Goal: Check status: Check status

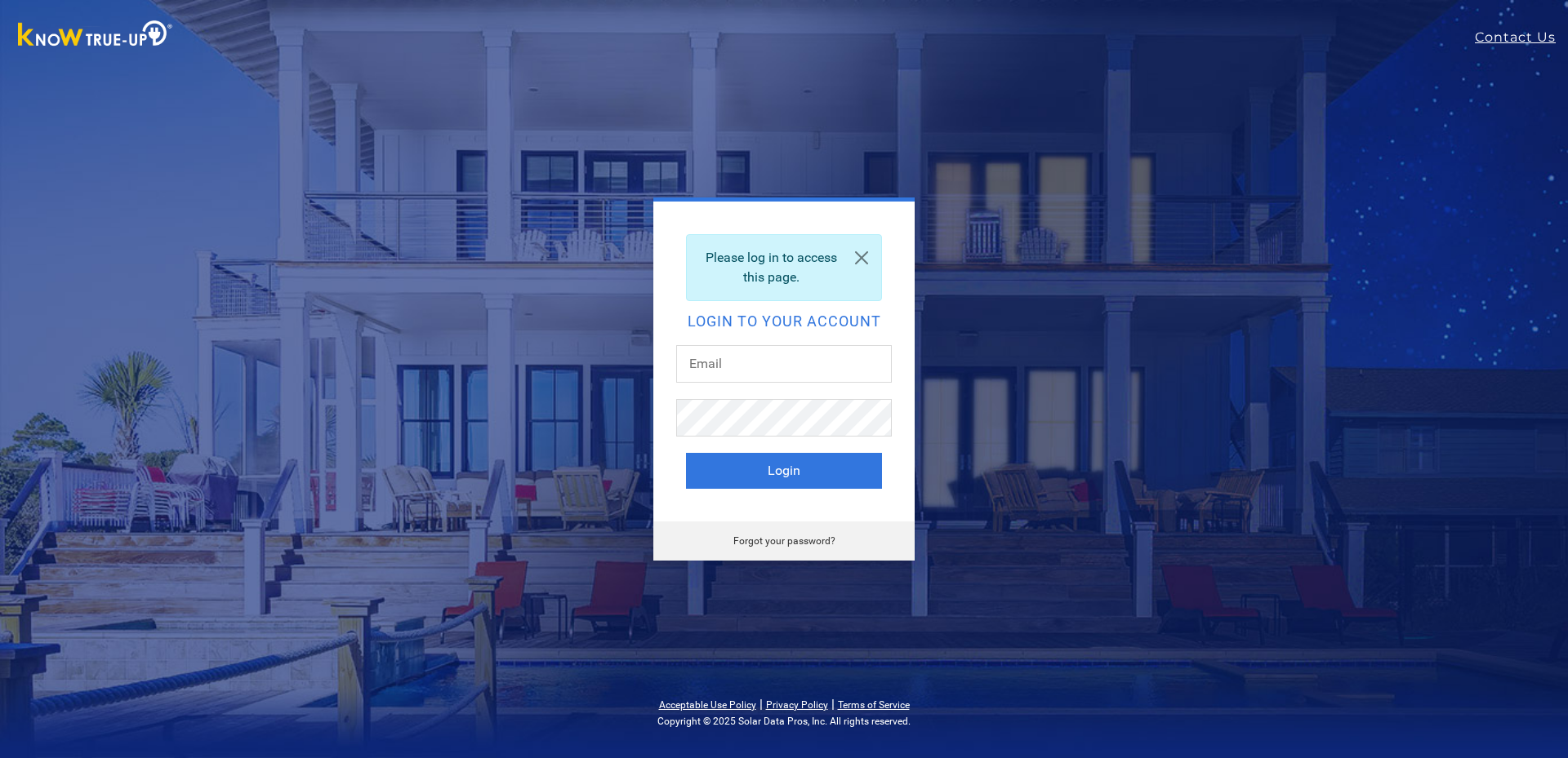
type input "[EMAIL_ADDRESS][DOMAIN_NAME]"
click at [757, 468] on button "Login" at bounding box center [784, 470] width 196 height 36
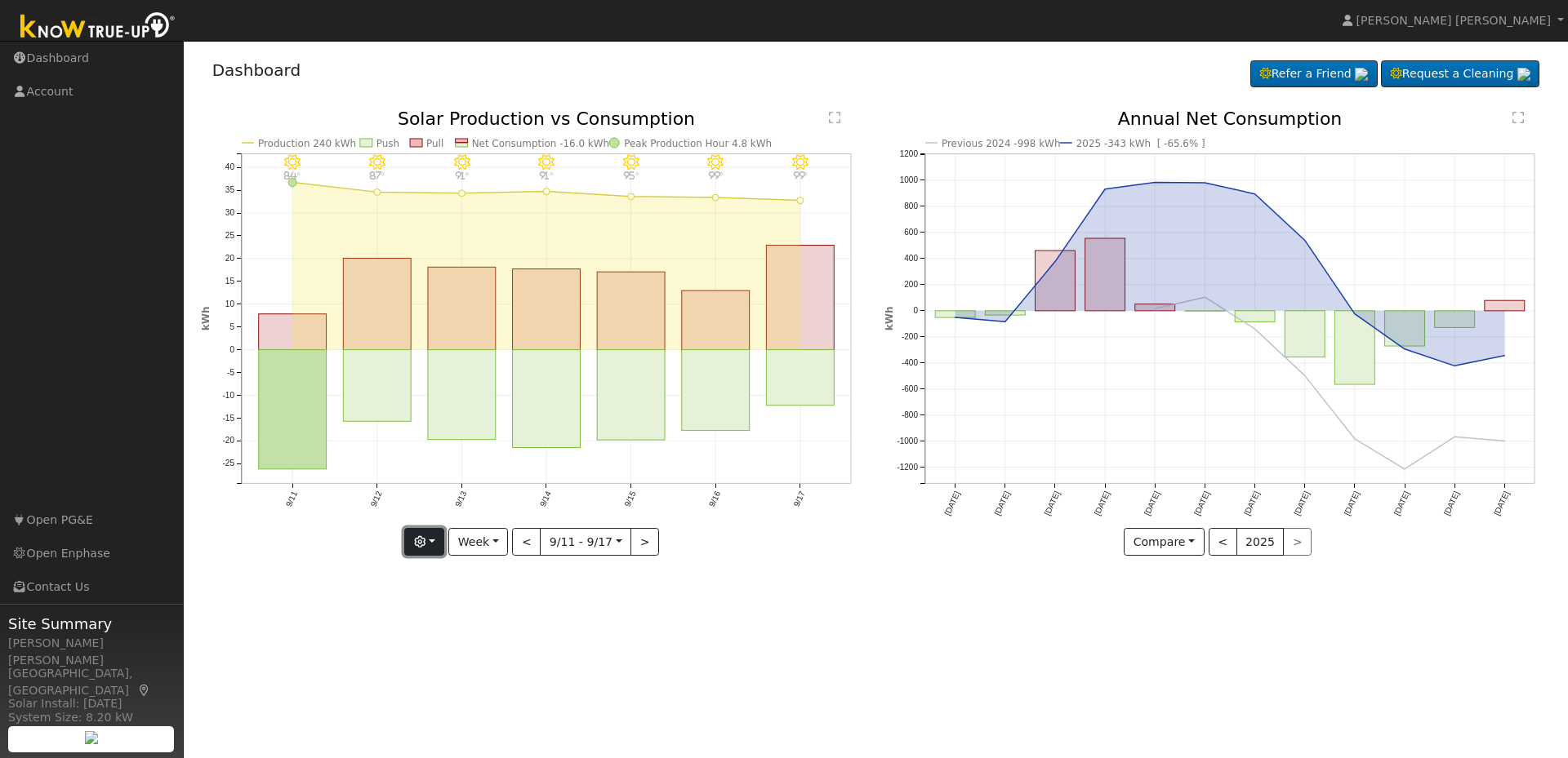
click at [416, 549] on button "button" at bounding box center [424, 542] width 40 height 28
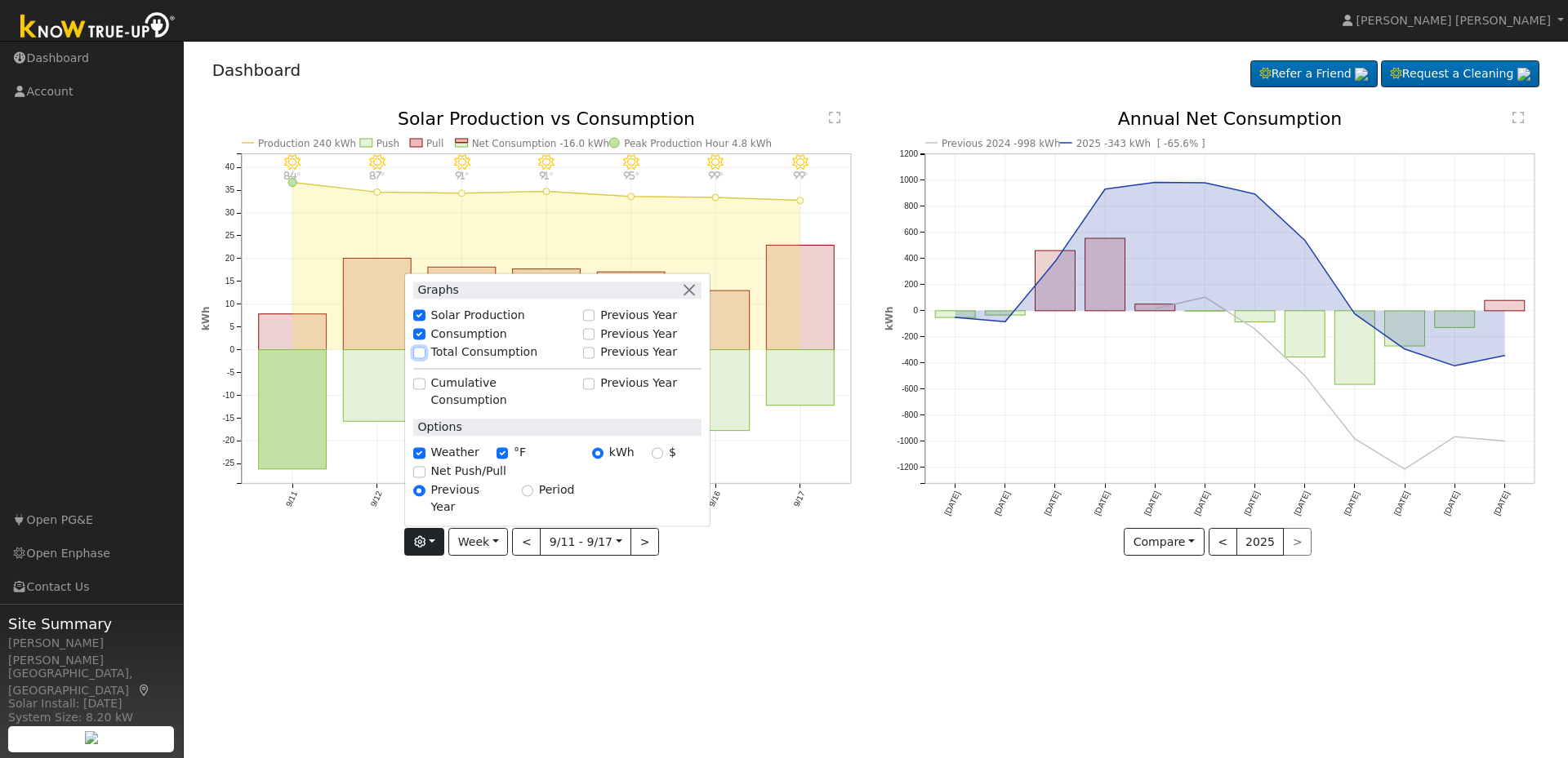
click at [425, 359] on input "Total Consumption" at bounding box center [419, 353] width 12 height 12
checkbox input "true"
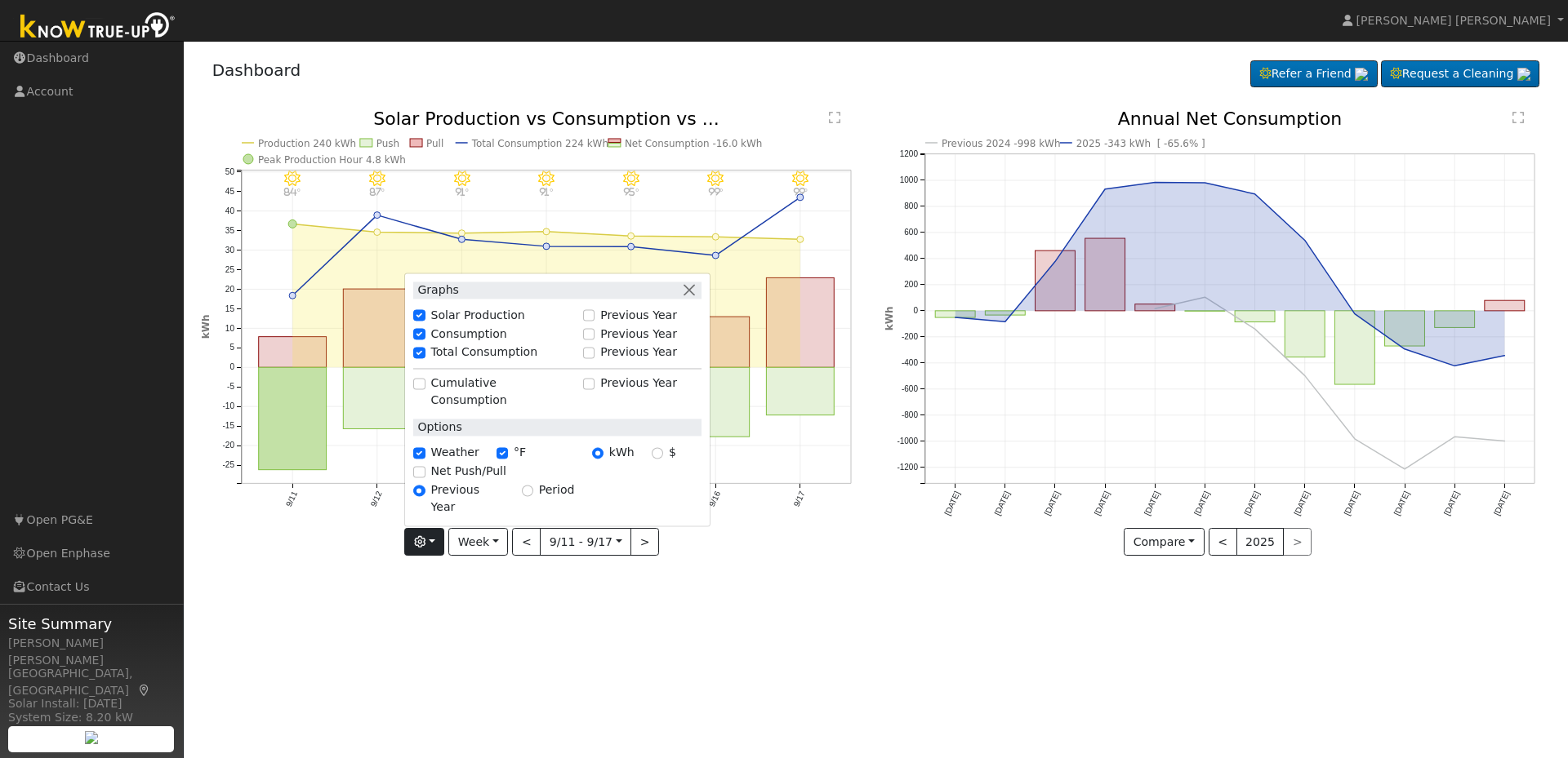
drag, startPoint x: 559, startPoint y: 598, endPoint x: 565, endPoint y: 590, distance: 10.0
click at [560, 597] on div "User Profile First name Last name Email Email Notifications No Emails No Emails…" at bounding box center [876, 399] width 1384 height 717
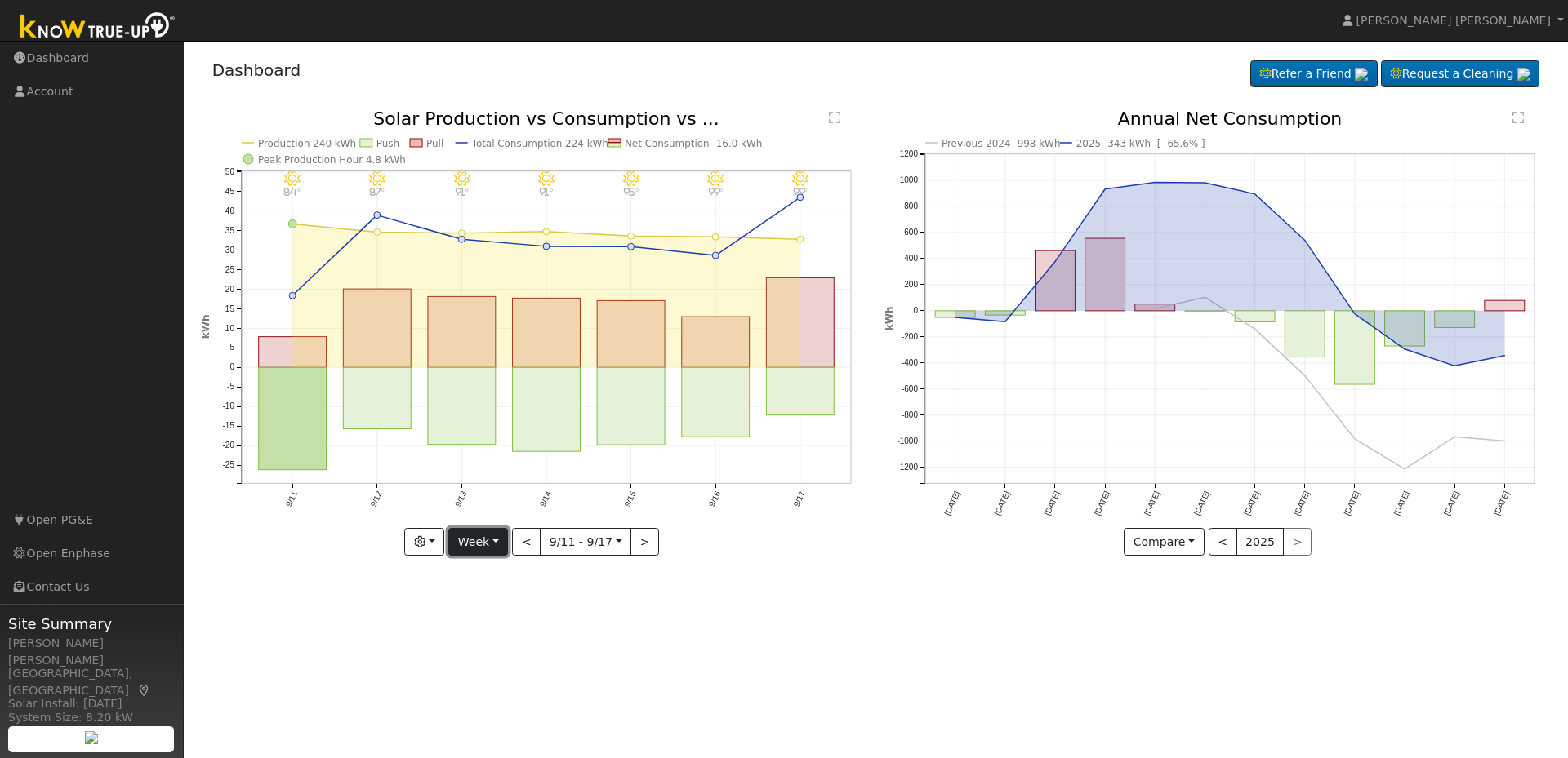
click at [488, 540] on button "Week" at bounding box center [477, 542] width 59 height 28
drag, startPoint x: 484, startPoint y: 618, endPoint x: 545, endPoint y: 611, distance: 61.4
click at [484, 618] on link "Month" at bounding box center [505, 622] width 114 height 23
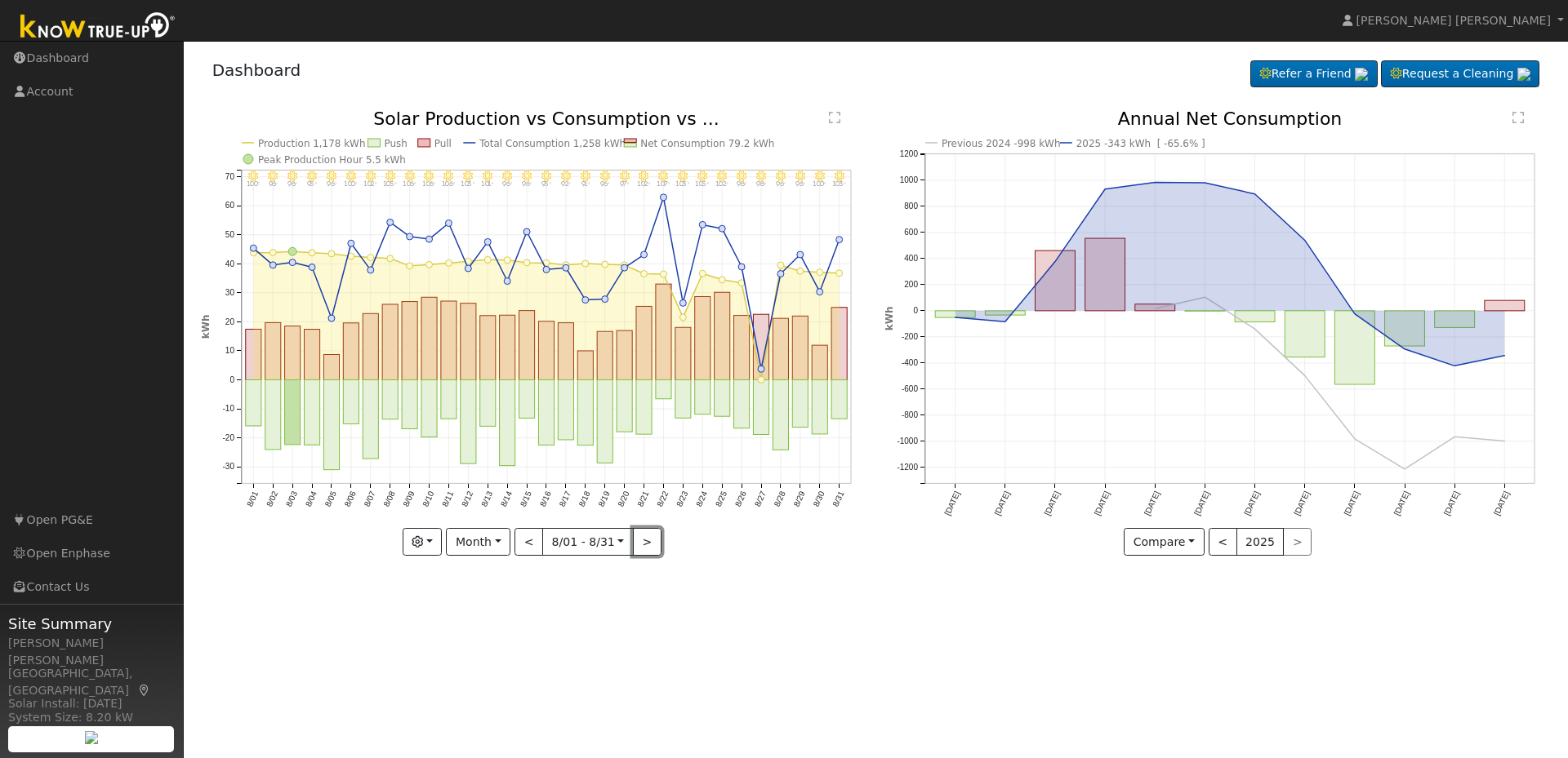
drag, startPoint x: 642, startPoint y: 542, endPoint x: 641, endPoint y: 529, distance: 13.0
click at [642, 541] on button ">" at bounding box center [646, 542] width 28 height 28
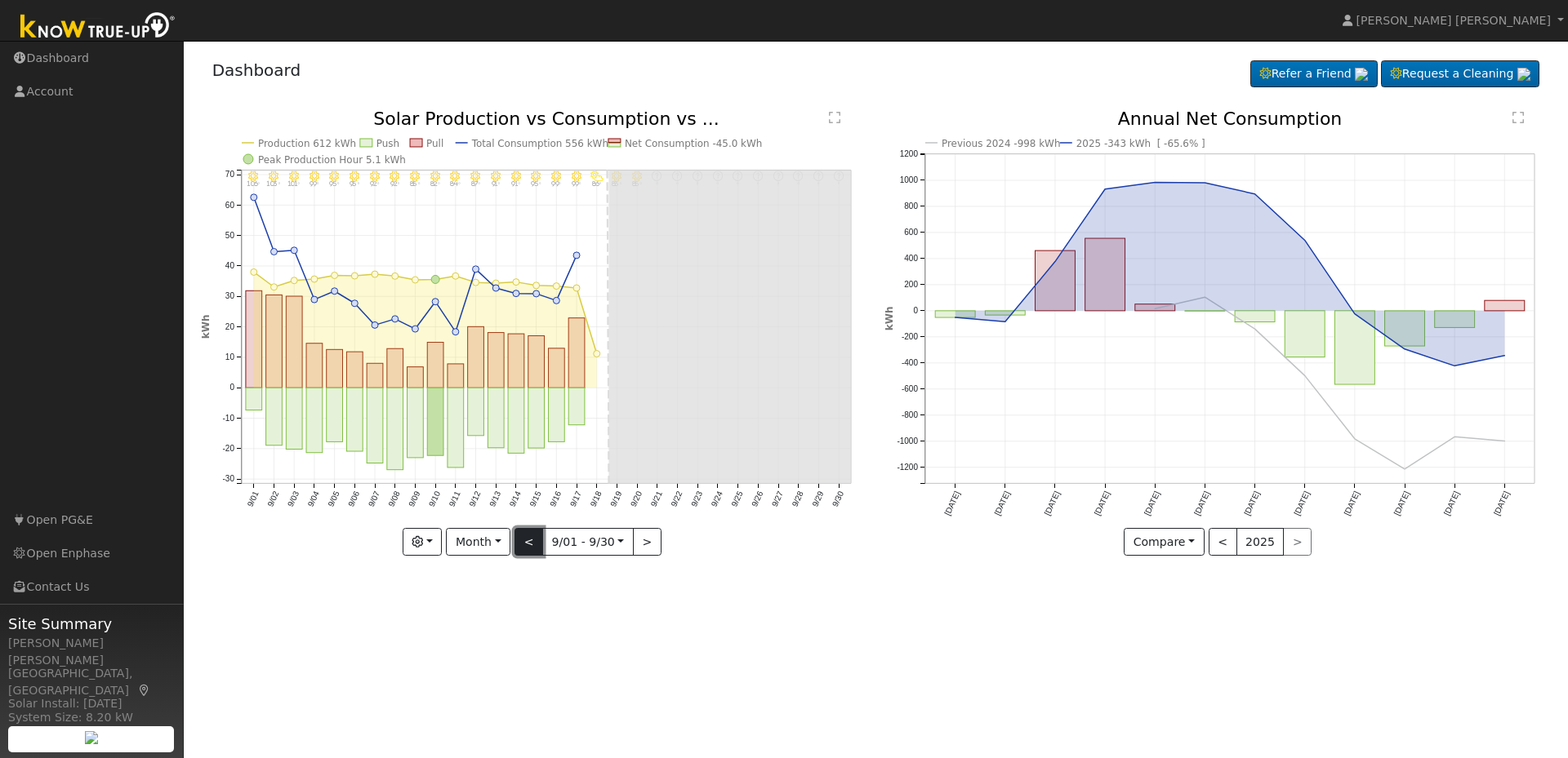
click at [528, 546] on button "<" at bounding box center [528, 542] width 28 height 28
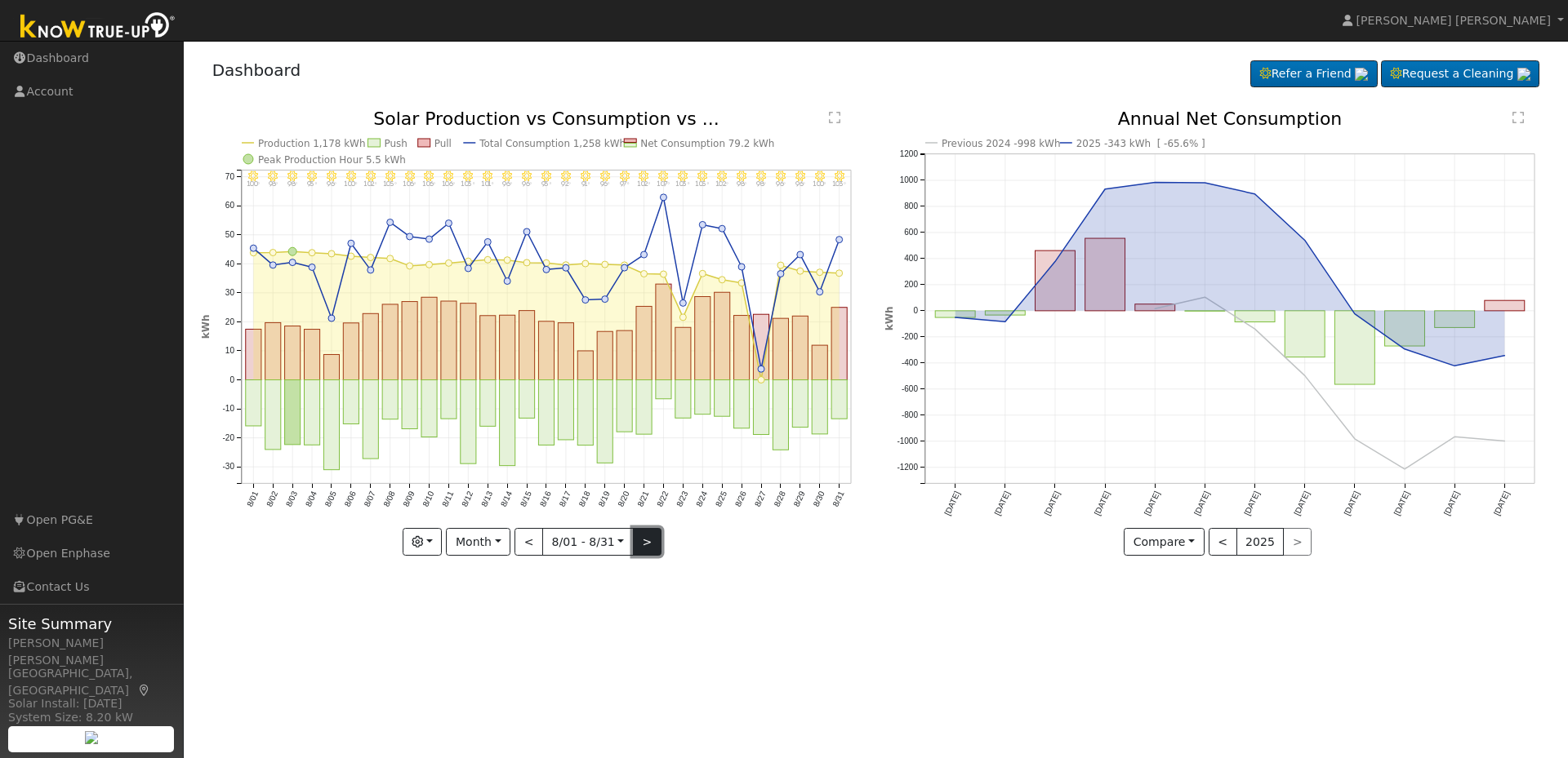
click at [652, 538] on button ">" at bounding box center [646, 542] width 28 height 28
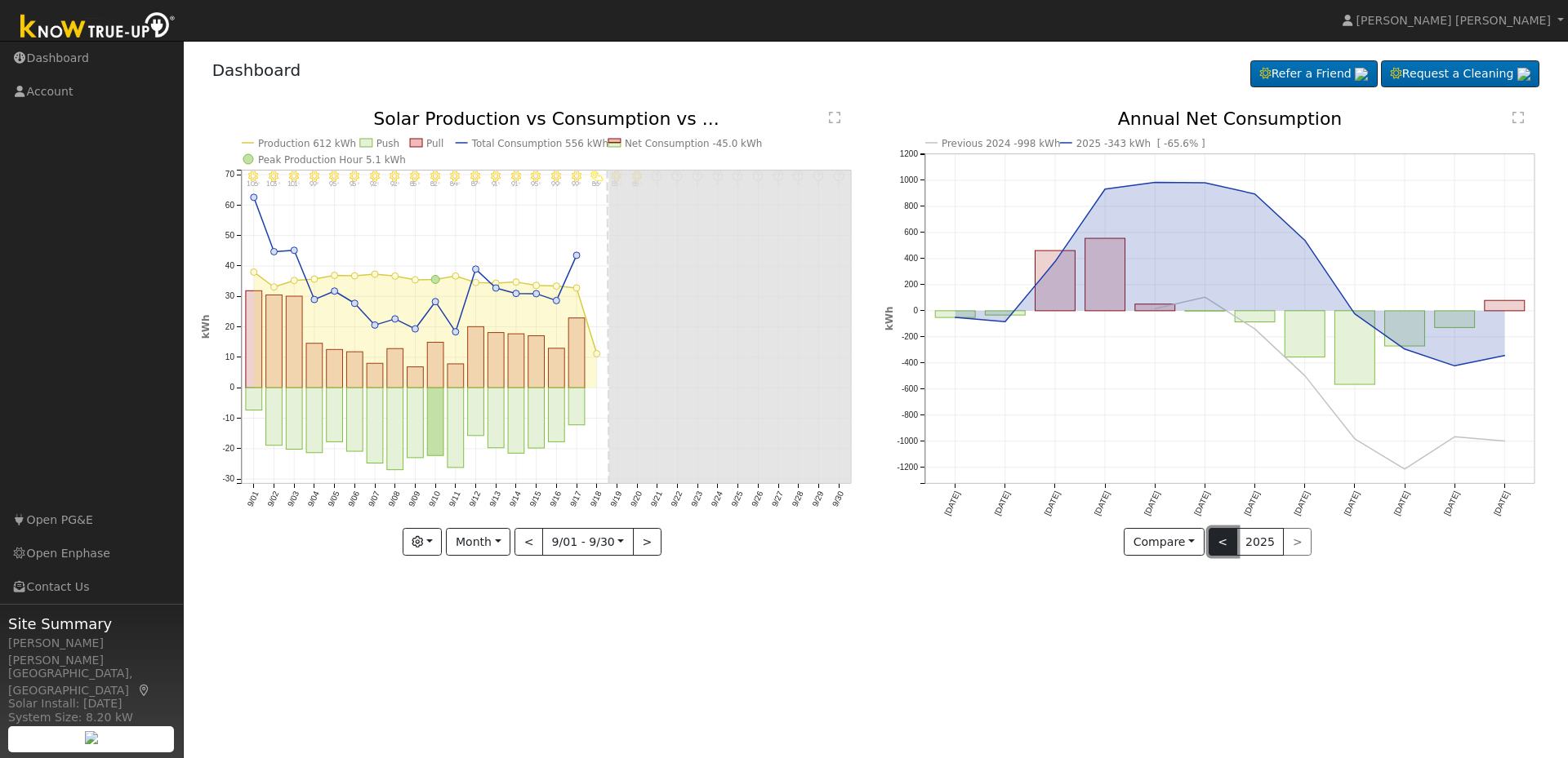
click at [1225, 546] on button "<" at bounding box center [1222, 542] width 28 height 28
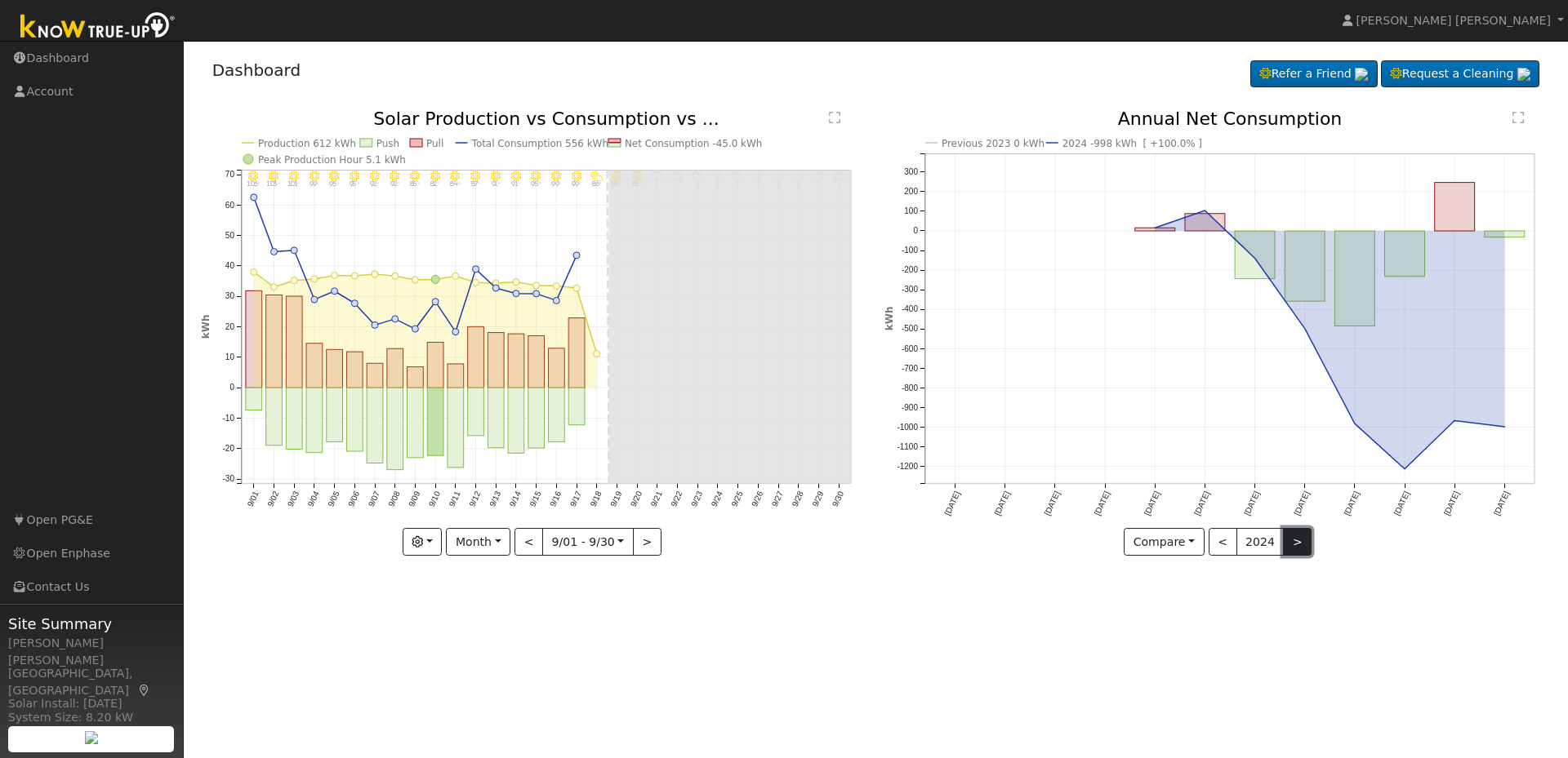
click at [1288, 543] on button ">" at bounding box center [1297, 542] width 28 height 28
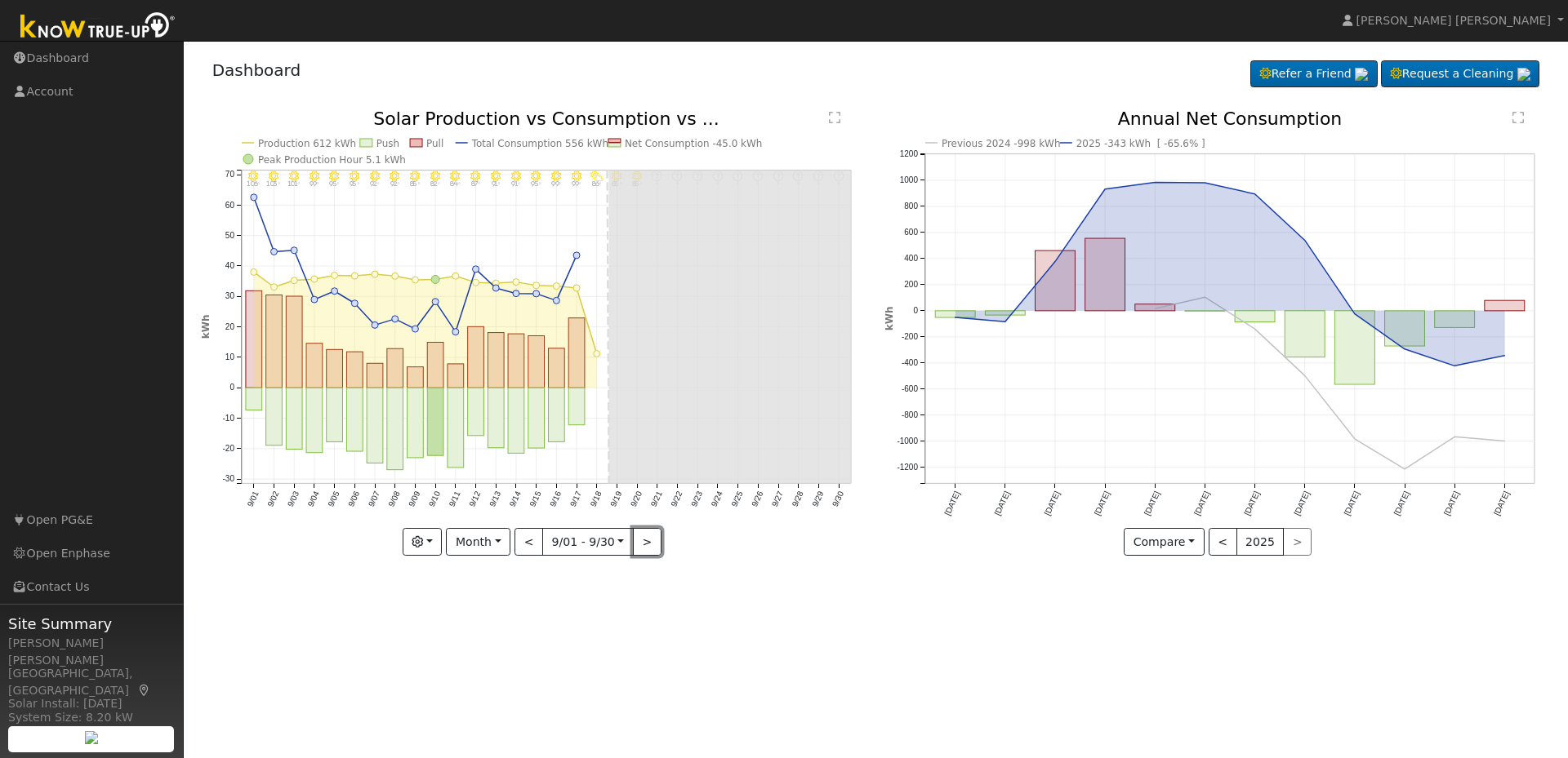
click at [639, 539] on button ">" at bounding box center [646, 542] width 28 height 28
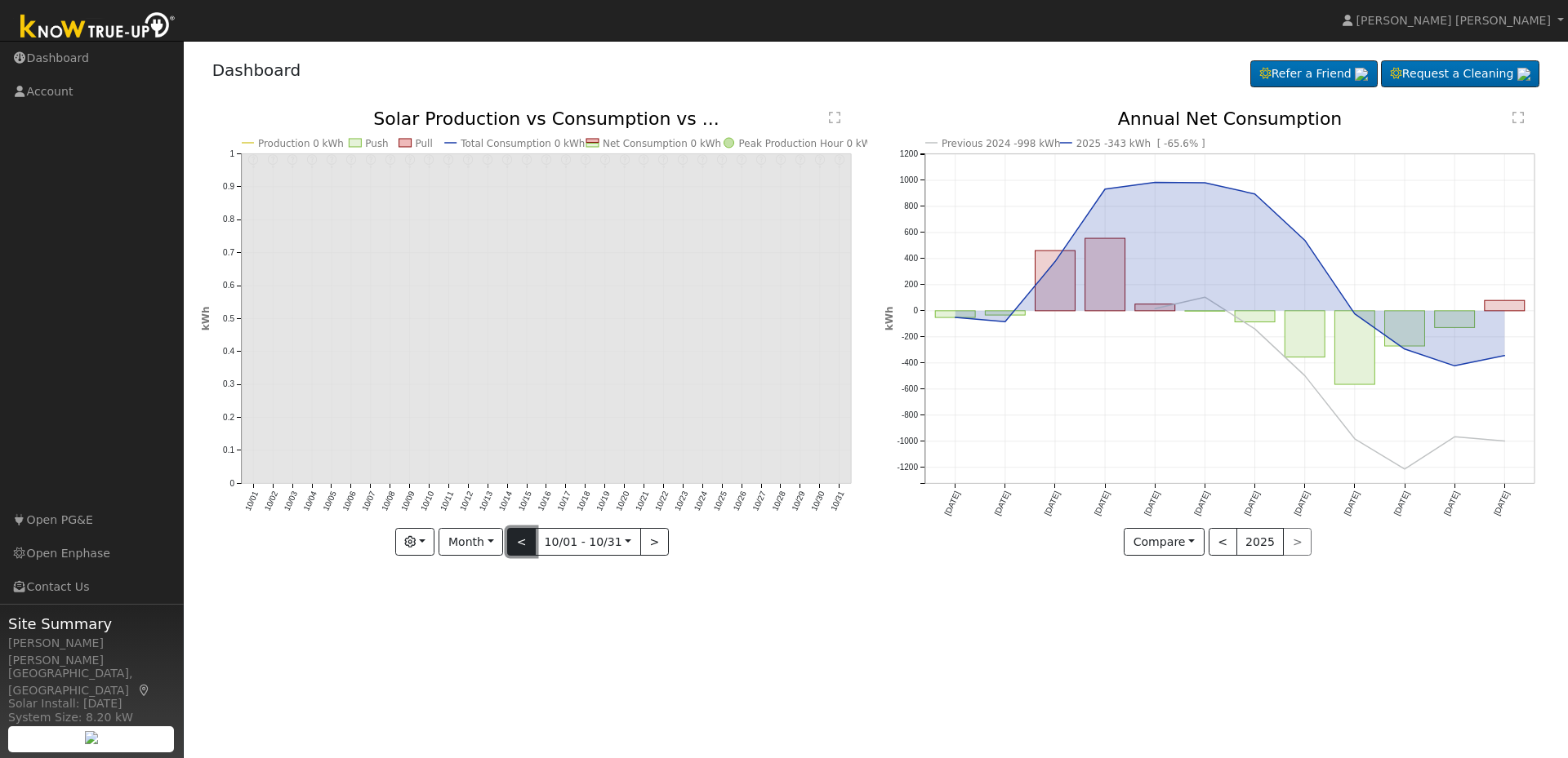
click at [527, 544] on button "<" at bounding box center [521, 542] width 28 height 28
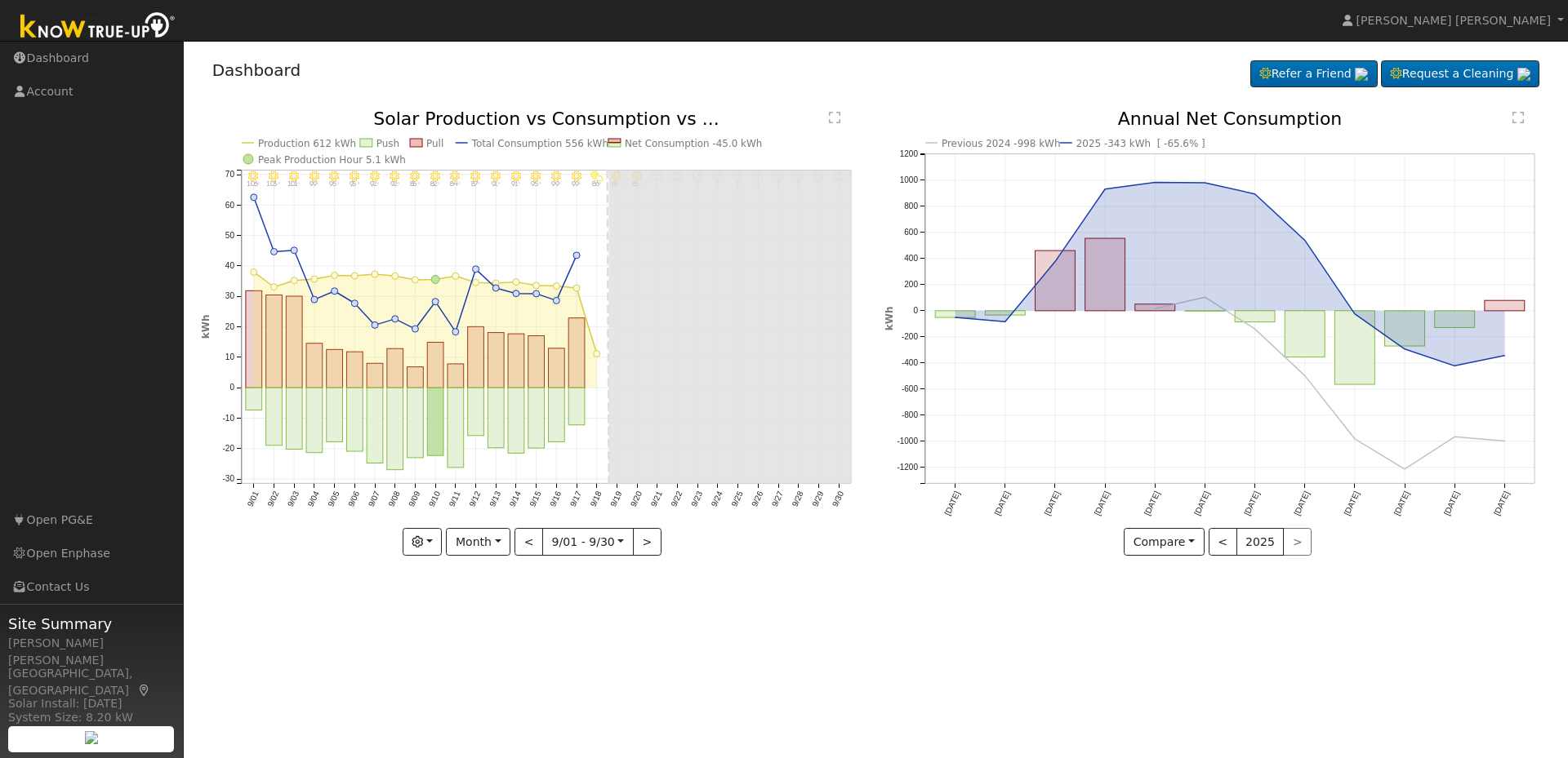
click at [526, 544] on div "9/30 - Error: Unknown weather ° 9/29 - Error: Unknown weather ° 9/28 - Error: U…" at bounding box center [534, 332] width 666 height 446
click at [525, 546] on button "<" at bounding box center [528, 542] width 28 height 28
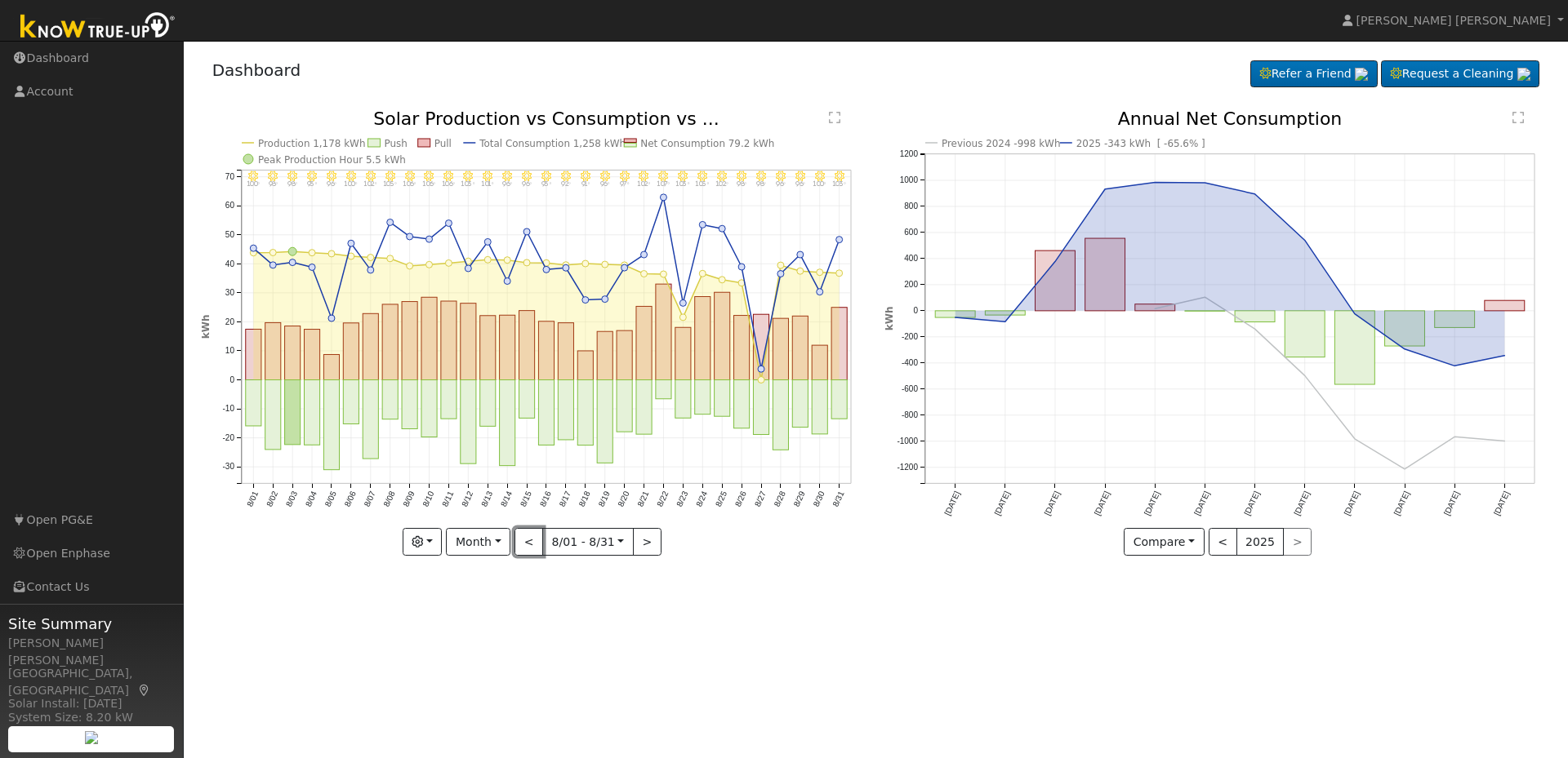
click at [525, 546] on button "<" at bounding box center [528, 542] width 28 height 28
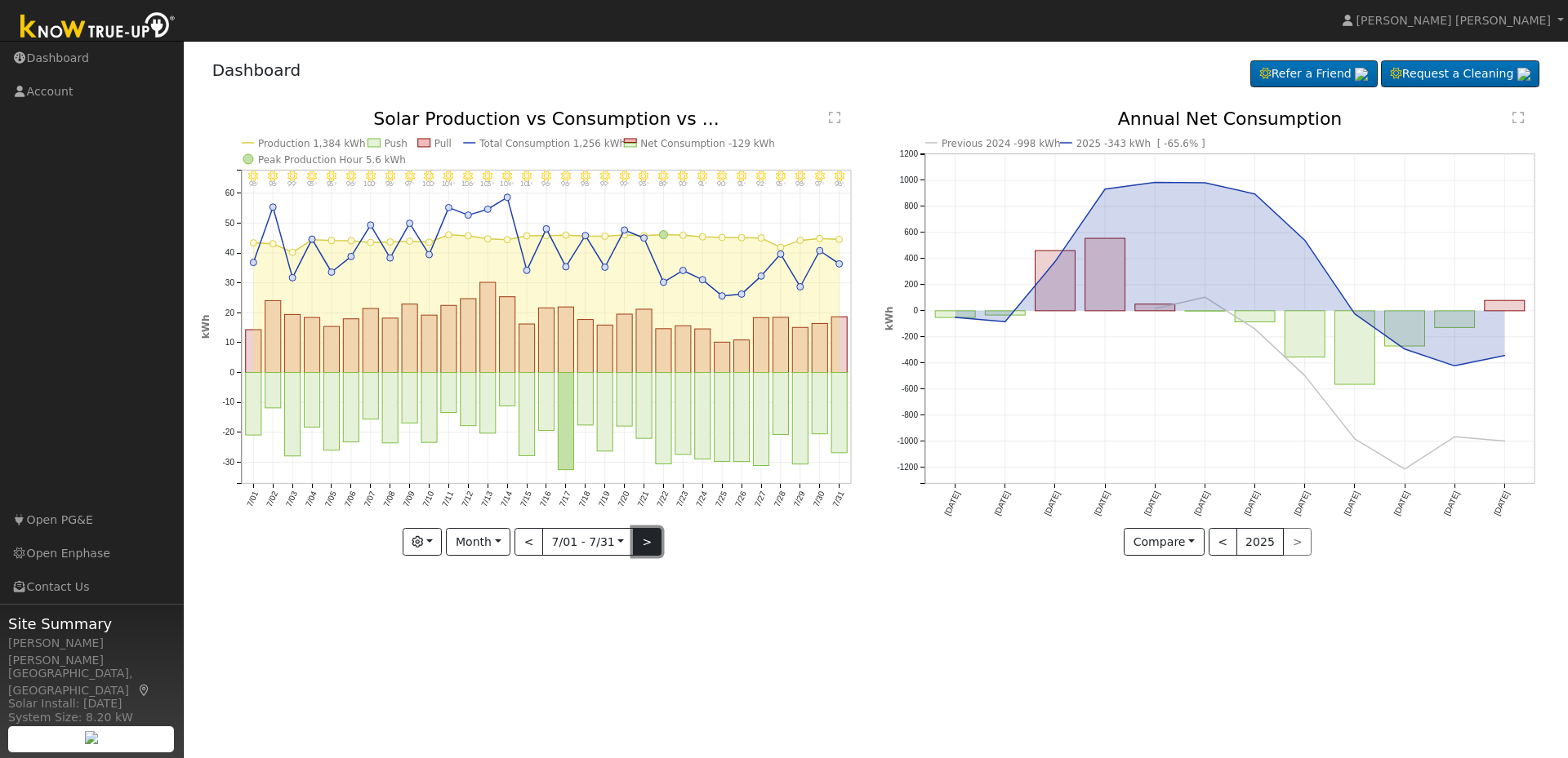
click at [640, 541] on button ">" at bounding box center [646, 542] width 28 height 28
type input "2025-08-01"
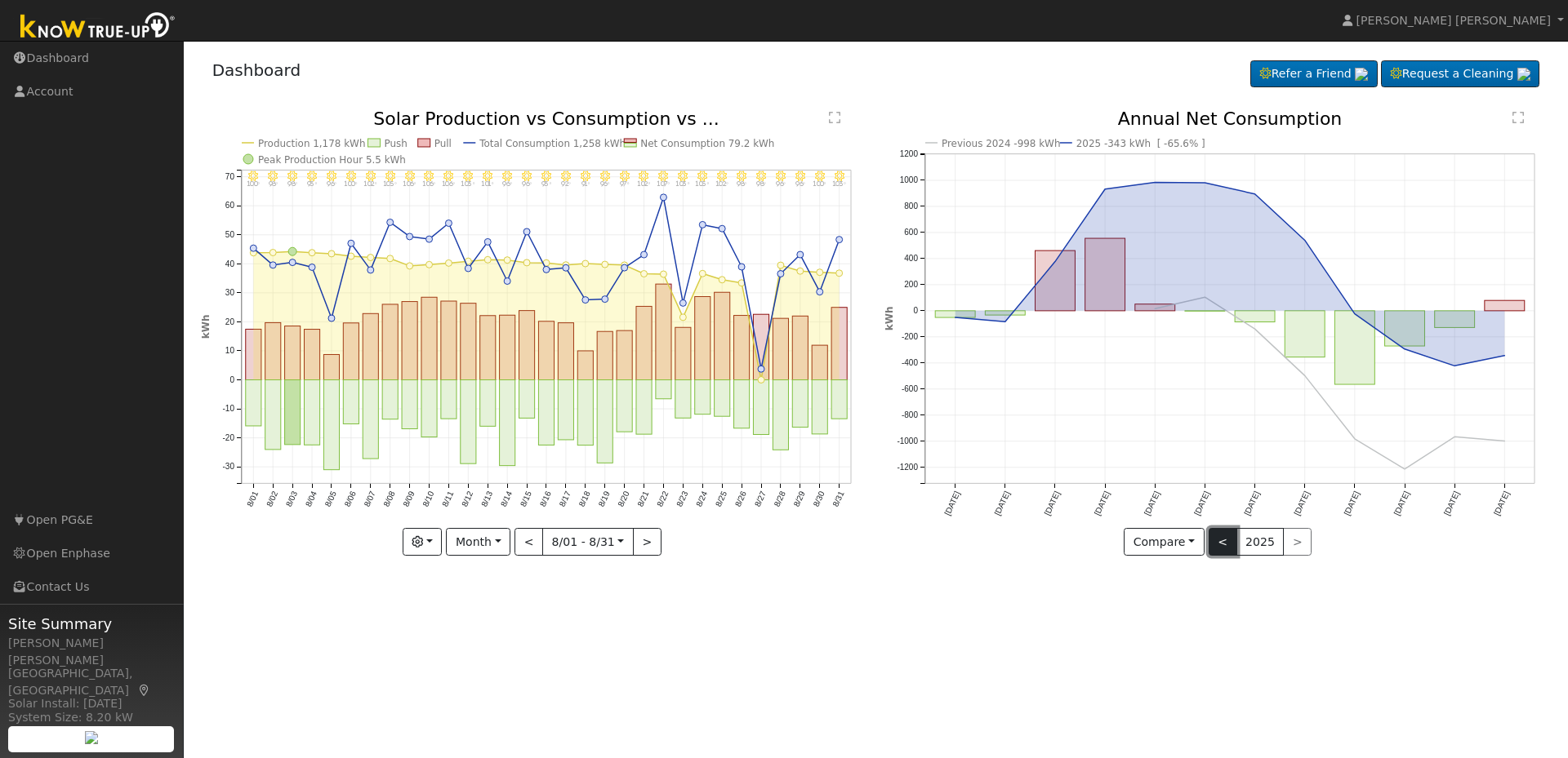
click at [1221, 534] on button "<" at bounding box center [1222, 542] width 28 height 28
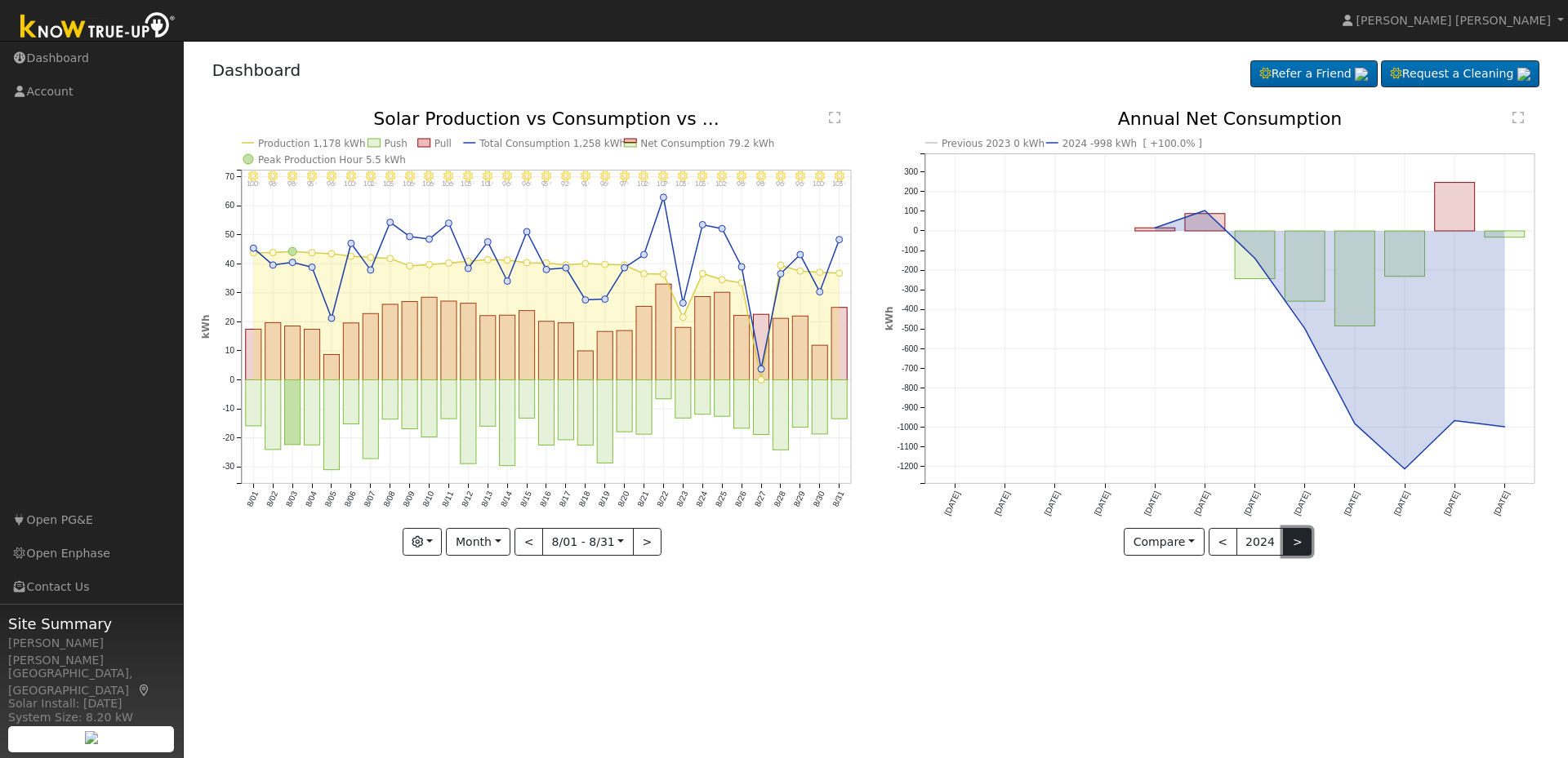
click at [1297, 538] on button ">" at bounding box center [1297, 542] width 28 height 28
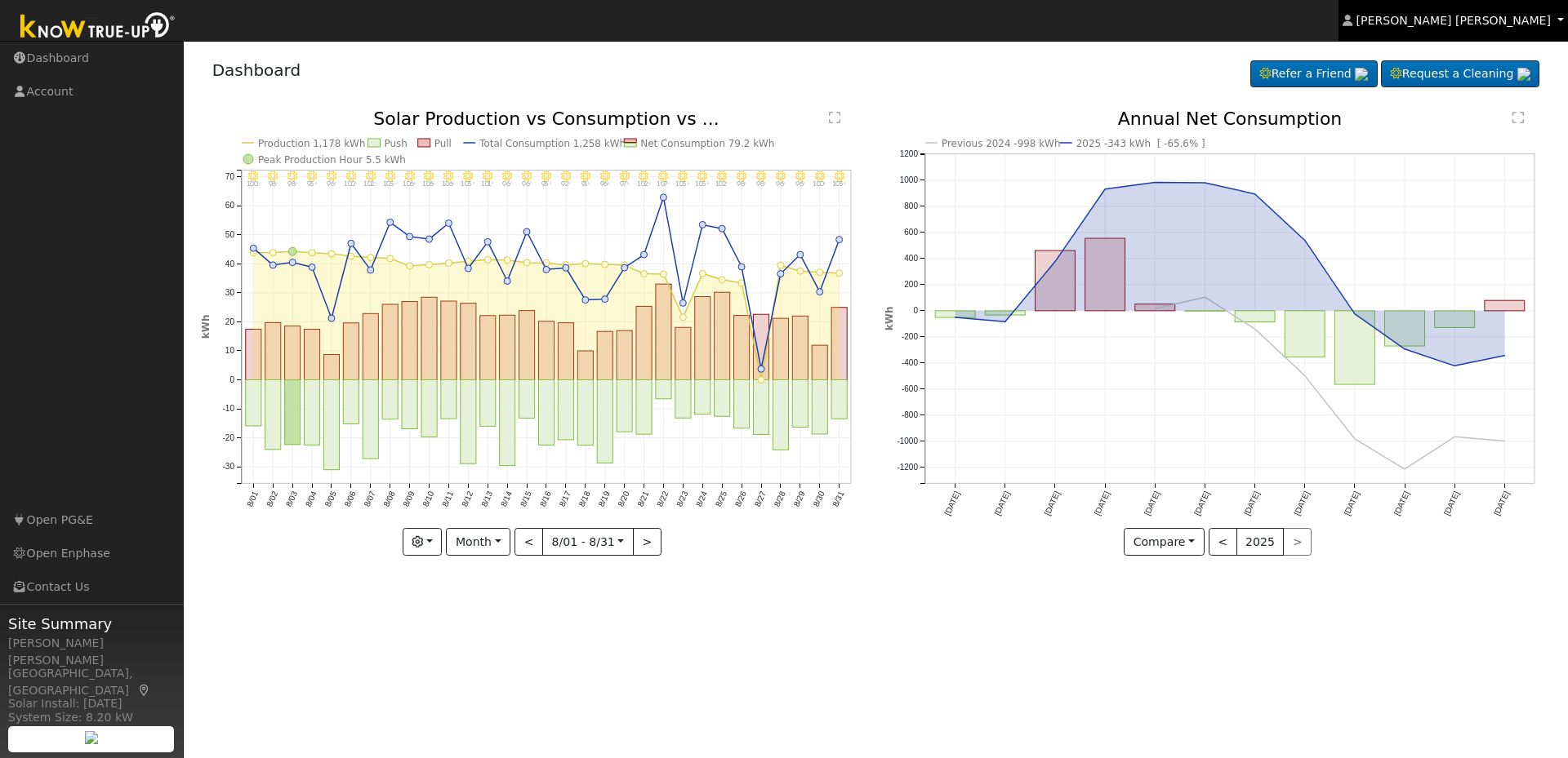
click at [1511, 14] on span "Tumas Bagdasarian" at bounding box center [1453, 19] width 194 height 13
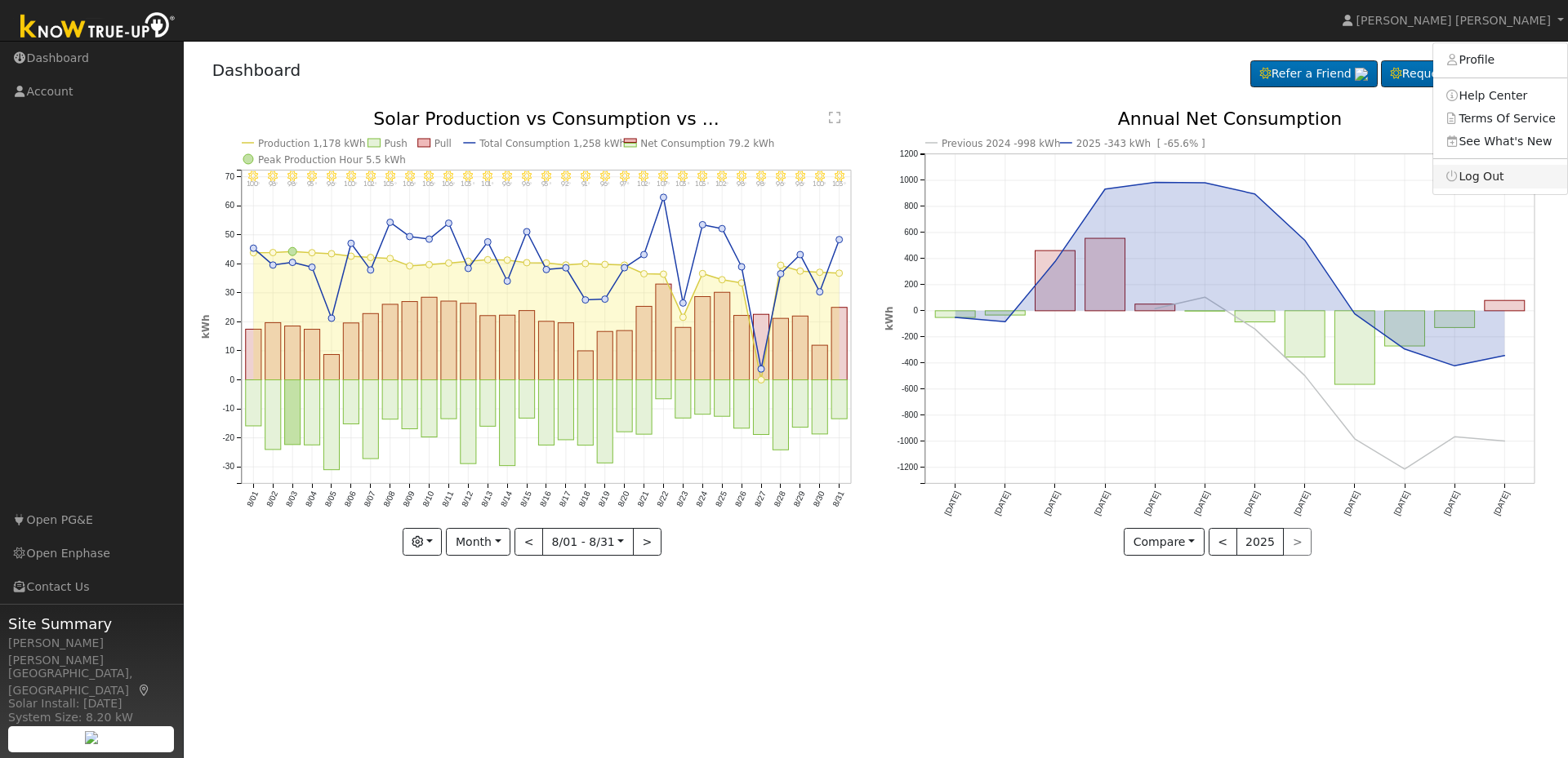
click at [1483, 176] on link "Log Out" at bounding box center [1500, 177] width 134 height 23
